Goal: Task Accomplishment & Management: Manage account settings

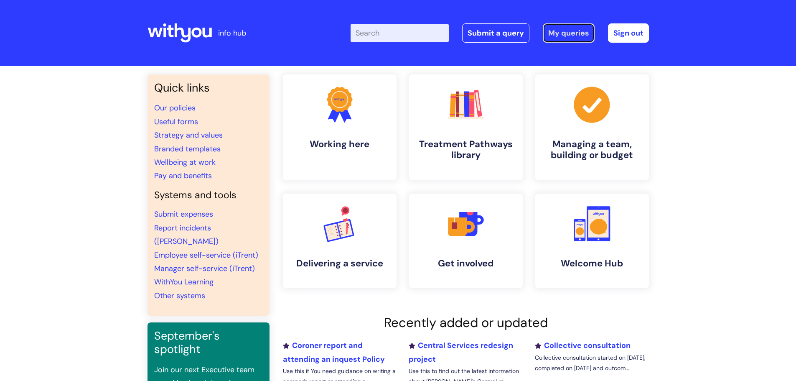
click at [566, 30] on link "My queries" at bounding box center [569, 32] width 52 height 19
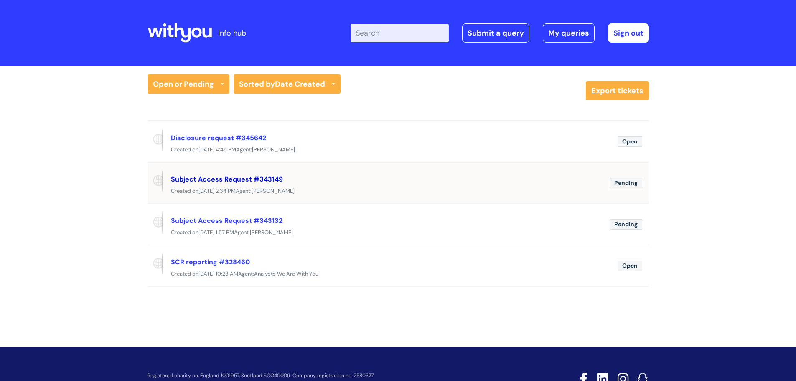
click at [216, 179] on link "Subject Access Request #343149" at bounding box center [227, 179] width 112 height 9
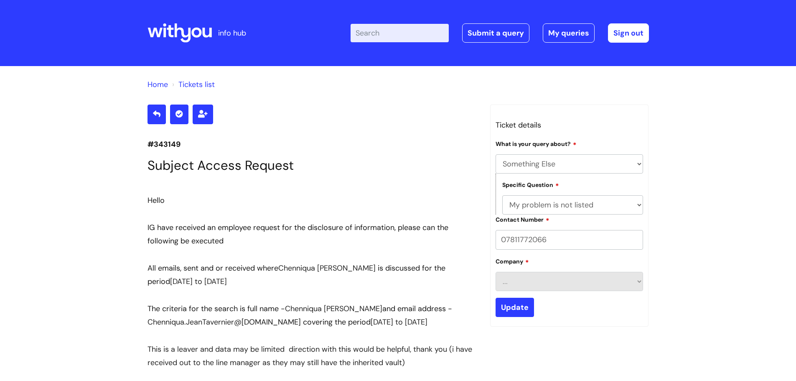
select select "Something Else"
select select "My problem is not listed"
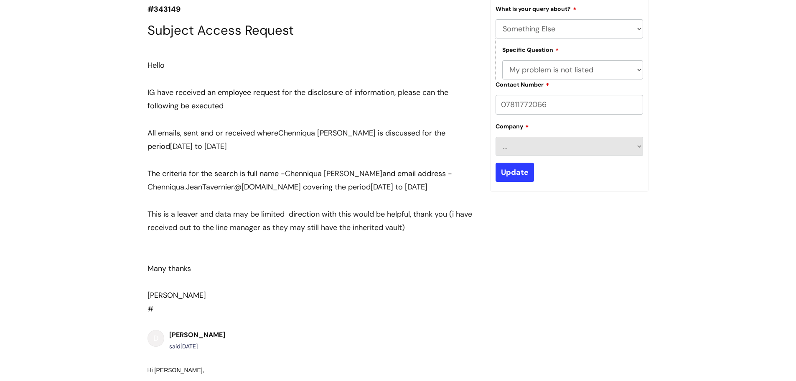
scroll to position [124, 0]
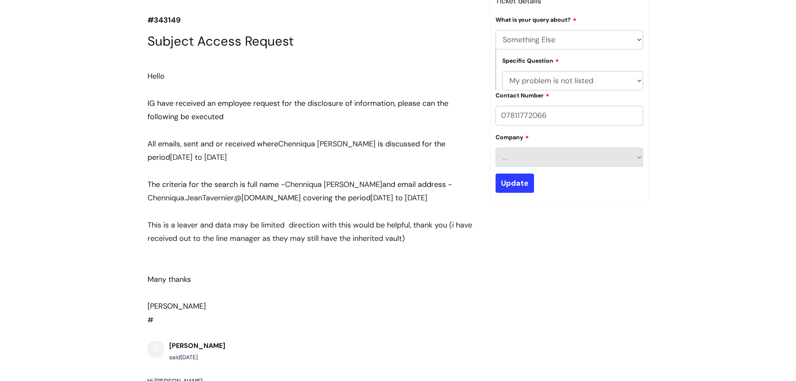
drag, startPoint x: 458, startPoint y: 196, endPoint x: 147, endPoint y: 107, distance: 323.0
click at [148, 107] on div "Hello IG have received an employee request for the disclosure of information, p…" at bounding box center [313, 184] width 330 height 257
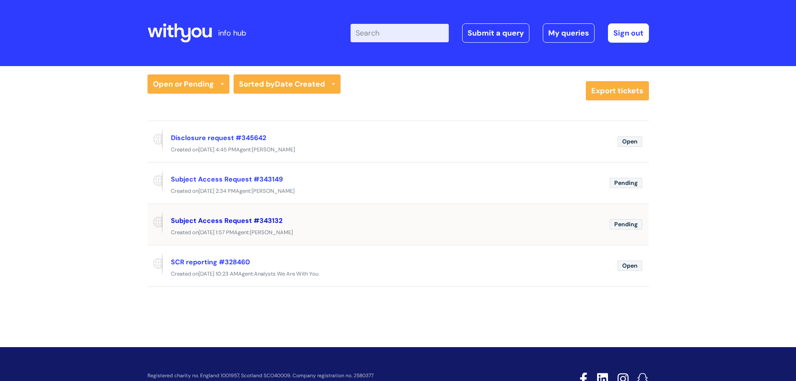
click at [212, 220] on link "Subject Access Request #343132" at bounding box center [227, 220] width 112 height 9
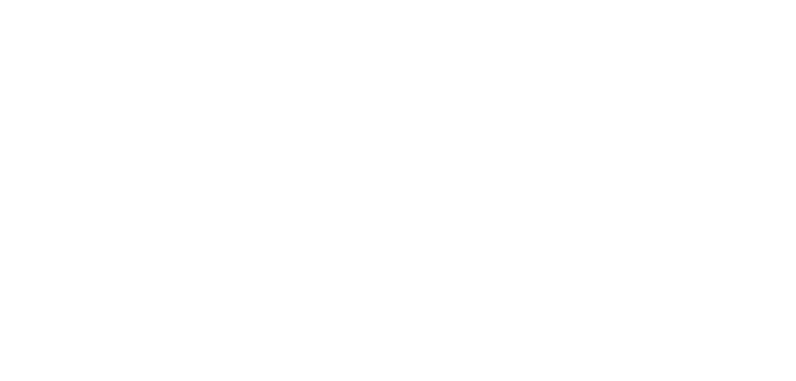
select select "Something Else"
select select "My problem is not listed"
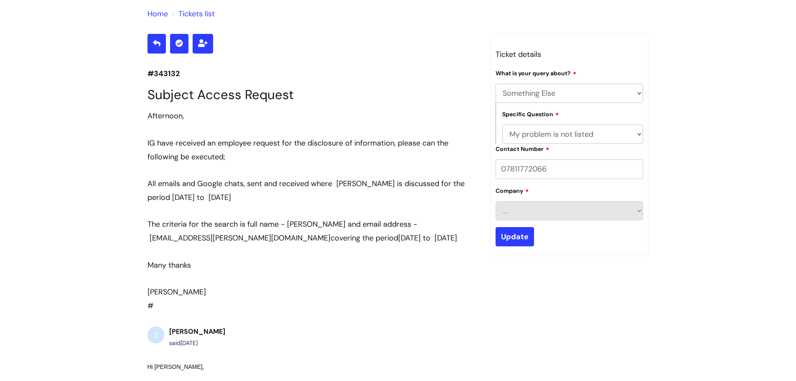
scroll to position [74, 0]
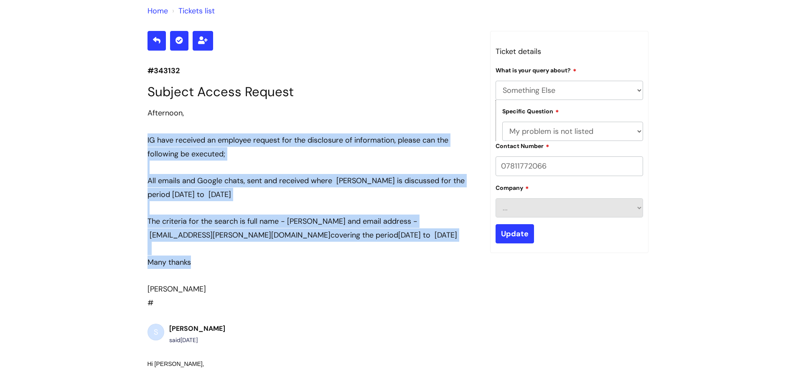
drag, startPoint x: 194, startPoint y: 263, endPoint x: 148, endPoint y: 140, distance: 130.3
click at [148, 140] on div "Afternoon, IG have received an employee request for the disclosure of informati…" at bounding box center [313, 200] width 330 height 189
copy div "IG have received an employee request for the disclosure of information, please …"
